Goal: Use online tool/utility: Utilize a website feature to perform a specific function

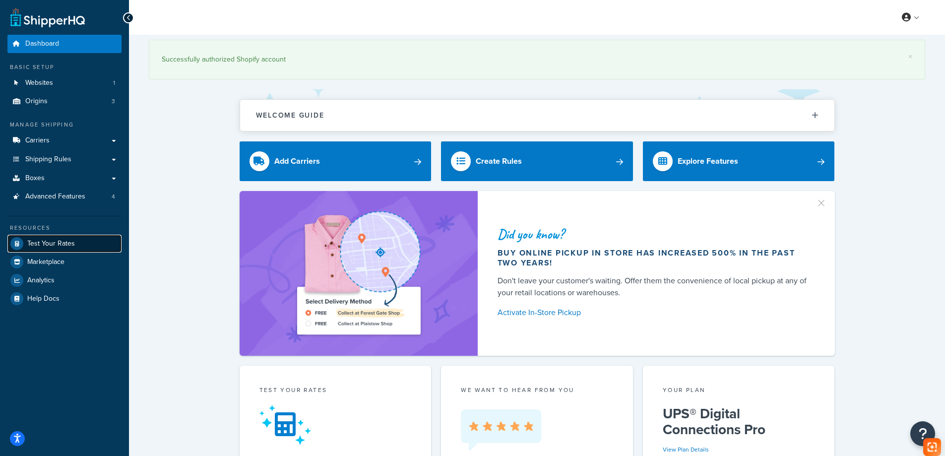
click at [68, 246] on span "Test Your Rates" at bounding box center [51, 243] width 48 height 8
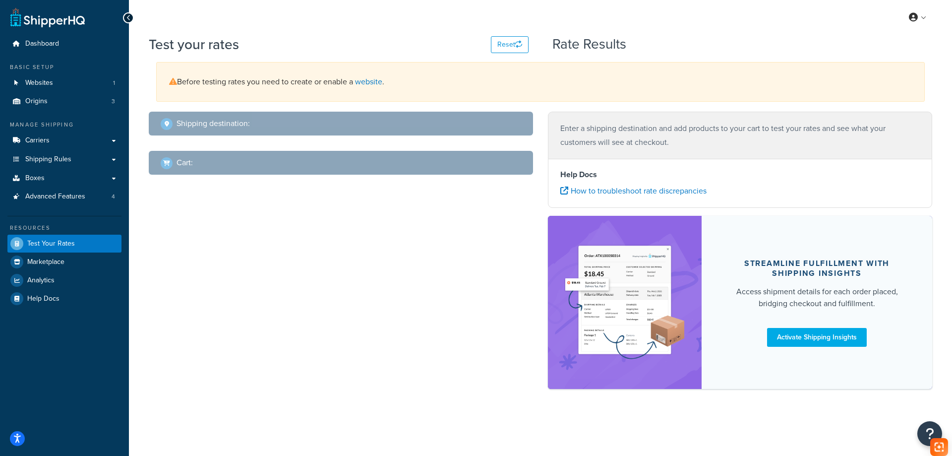
select select "[GEOGRAPHIC_DATA]"
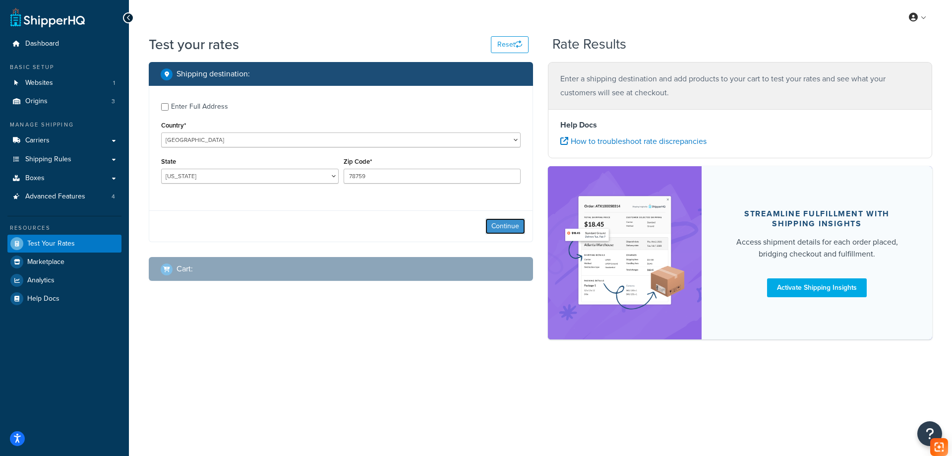
click at [507, 230] on button "Continue" at bounding box center [505, 226] width 40 height 16
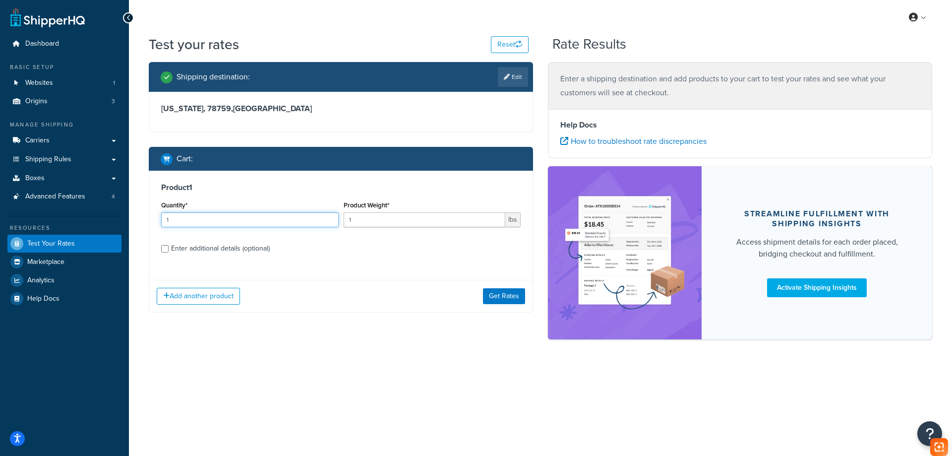
click at [212, 219] on input "1" at bounding box center [250, 219] width 178 height 15
drag, startPoint x: 410, startPoint y: 219, endPoint x: 247, endPoint y: 227, distance: 162.8
click at [247, 227] on div "Quantity* 1 Product Weight* 1 lbs" at bounding box center [341, 216] width 364 height 36
type input "6"
click at [200, 249] on div "Enter additional details (optional)" at bounding box center [220, 248] width 99 height 14
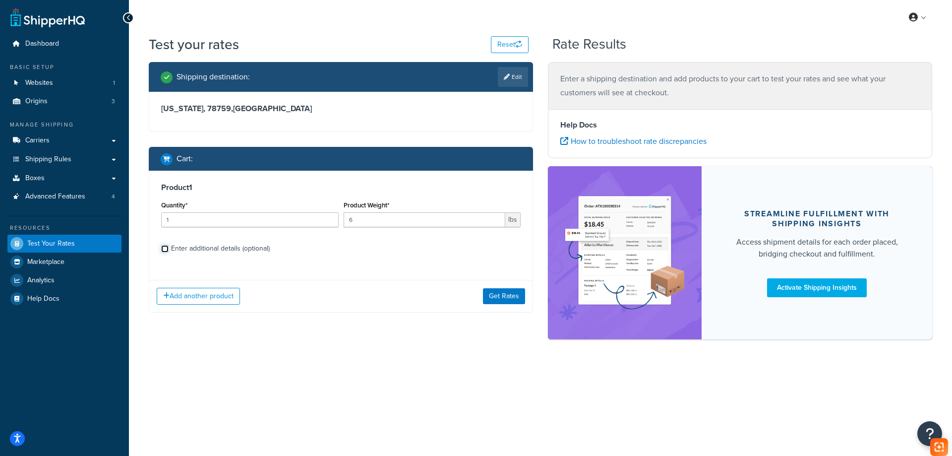
click at [169, 249] on input "Enter additional details (optional)" at bounding box center [164, 248] width 7 height 7
checkbox input "true"
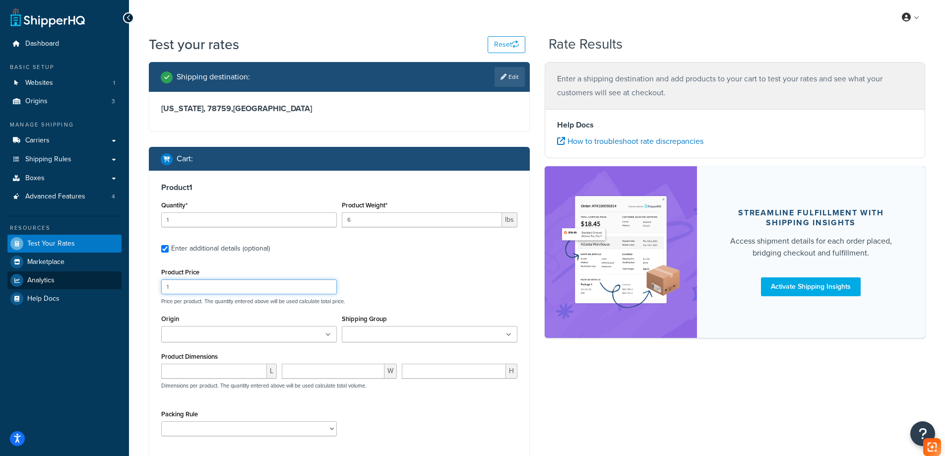
drag, startPoint x: 207, startPoint y: 290, endPoint x: 92, endPoint y: 287, distance: 115.1
click at [92, 287] on div "Dashboard Basic Setup Websites 1 Origins 3 Manage Shipping Carriers Carriers Al…" at bounding box center [472, 280] width 945 height 560
click at [218, 365] on input "number" at bounding box center [214, 370] width 106 height 15
paste input "15.94"
type input "15.94"
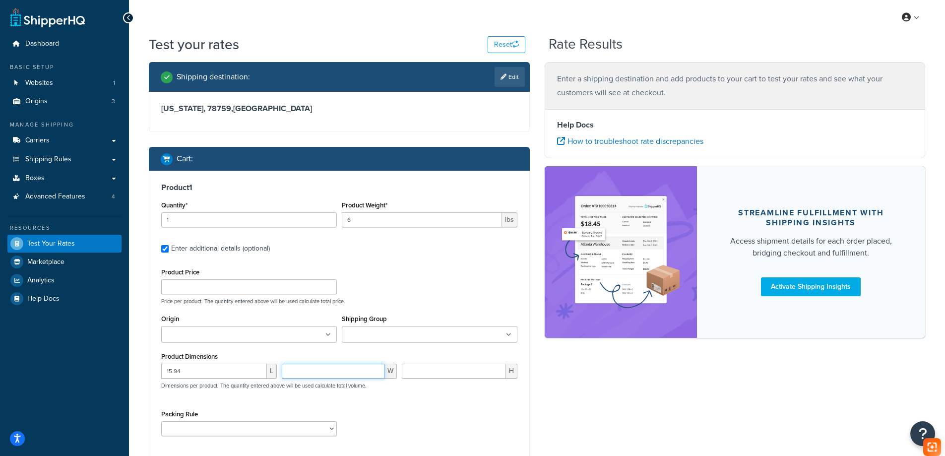
click at [343, 367] on input "number" at bounding box center [333, 370] width 103 height 15
paste input "11.10"
type input "11.10"
click at [431, 368] on input "number" at bounding box center [454, 370] width 104 height 15
paste input "6.30"
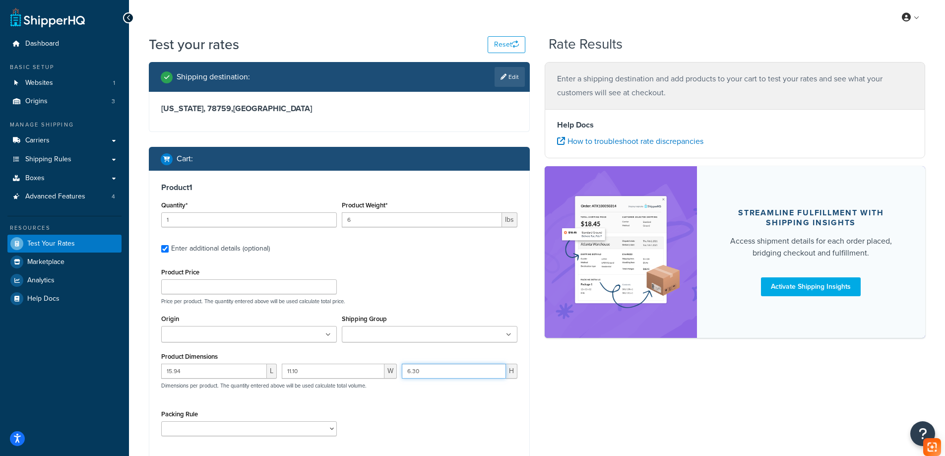
type input "6.30"
click at [263, 424] on select "test" at bounding box center [249, 428] width 176 height 15
select select "65687"
click at [161, 421] on select "test" at bounding box center [249, 428] width 176 height 15
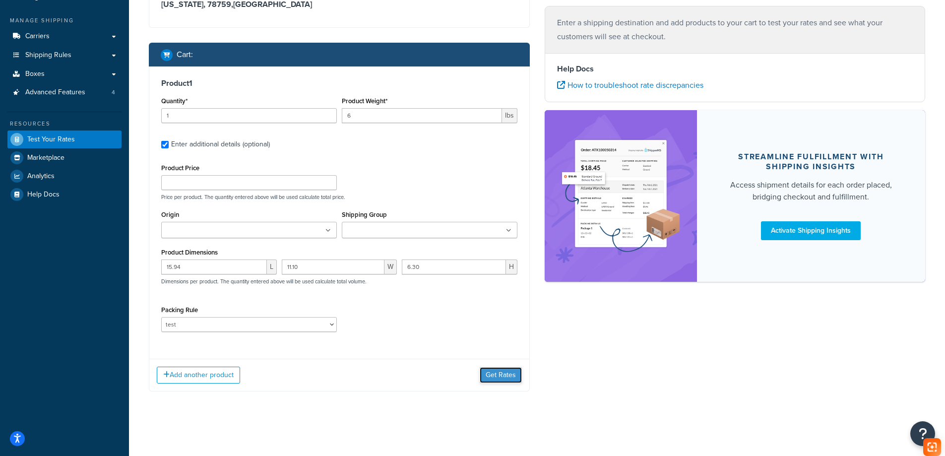
click at [486, 374] on button "Get Rates" at bounding box center [500, 375] width 42 height 16
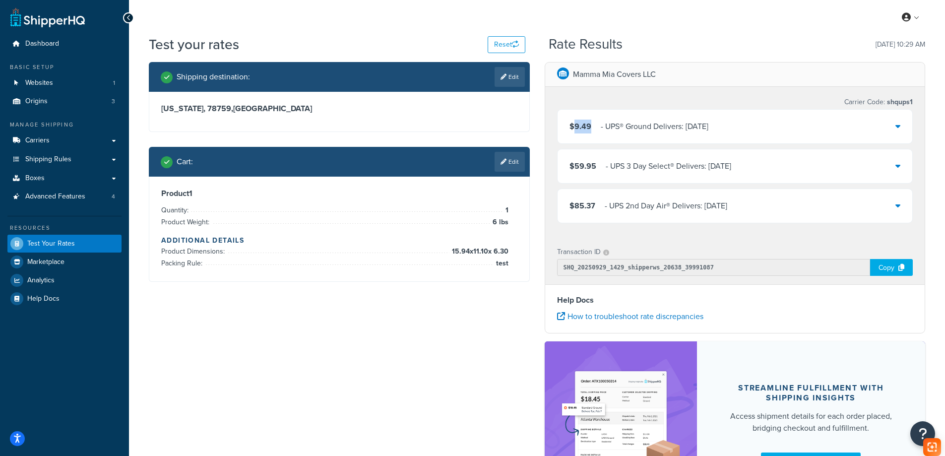
drag, startPoint x: 593, startPoint y: 124, endPoint x: 572, endPoint y: 127, distance: 22.1
click at [572, 127] on div "$9.49 ‌‌‍‍ - UPS® Ground Delivers: [DATE]" at bounding box center [638, 126] width 139 height 14
copy span "9.49"
